Goal: Task Accomplishment & Management: Use online tool/utility

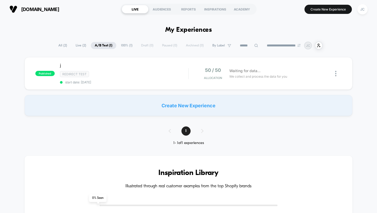
click at [123, 46] on span "100% ( 1 )" at bounding box center [126, 45] width 19 height 7
click at [338, 74] on div at bounding box center [338, 73] width 7 height 12
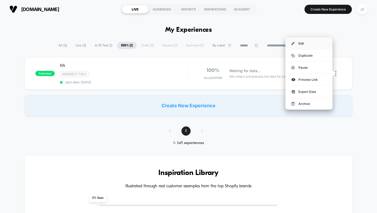
click at [306, 41] on div "Edit" at bounding box center [308, 43] width 47 height 12
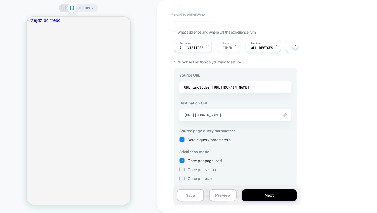
scroll to position [44, 0]
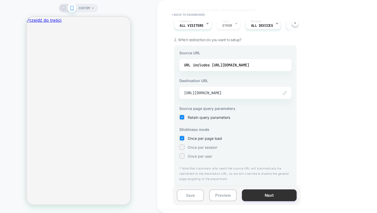
click at [249, 192] on button "Next" at bounding box center [269, 195] width 55 height 12
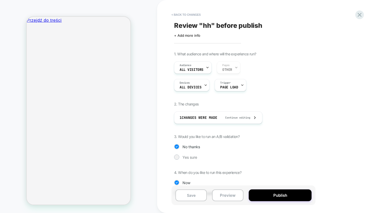
scroll to position [0, 0]
click at [214, 123] on div "1 Changes were made Continue editing" at bounding box center [218, 118] width 77 height 12
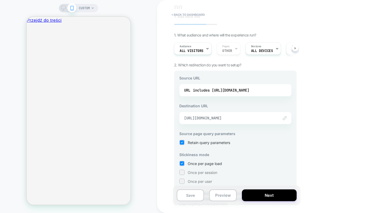
scroll to position [44, 0]
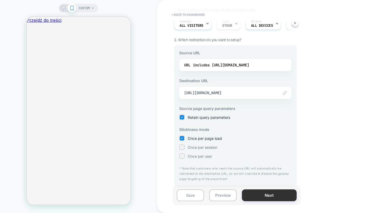
click at [266, 197] on button "Next" at bounding box center [269, 195] width 55 height 12
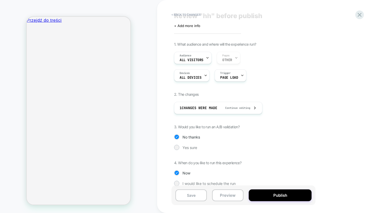
scroll to position [16, 0]
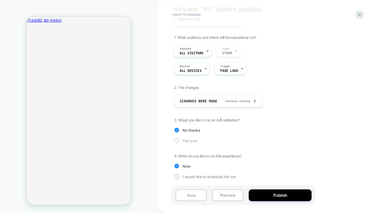
click at [183, 142] on span "Yes sure" at bounding box center [190, 140] width 15 height 4
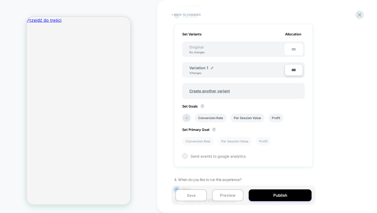
scroll to position [140, 0]
click at [258, 116] on li "Per Session Value" at bounding box center [247, 118] width 34 height 9
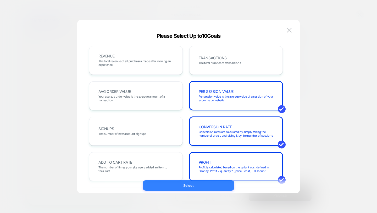
click at [198, 184] on button "Select" at bounding box center [189, 185] width 92 height 10
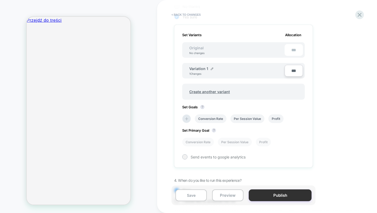
click at [299, 194] on button "Publish" at bounding box center [280, 195] width 63 height 12
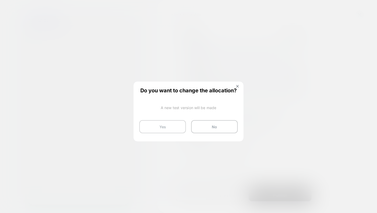
click at [163, 129] on button "Yes" at bounding box center [162, 126] width 47 height 13
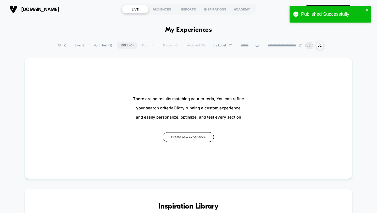
click at [98, 47] on span "A/B Test ( 2 )" at bounding box center [103, 45] width 26 height 7
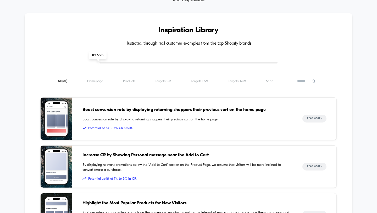
scroll to position [208, 0]
